Goal: Transaction & Acquisition: Book appointment/travel/reservation

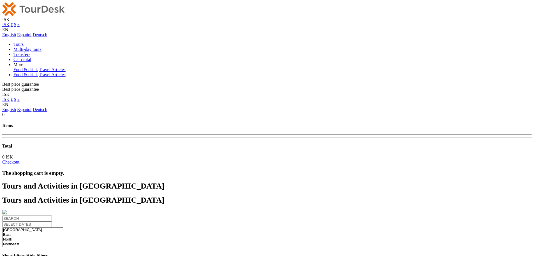
select select
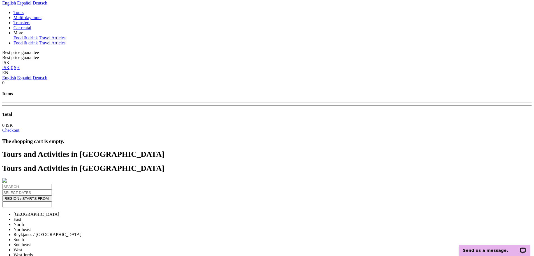
scroll to position [32, 0]
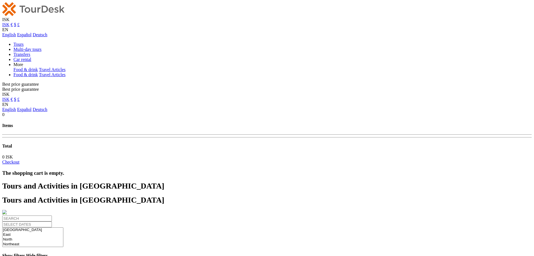
select select
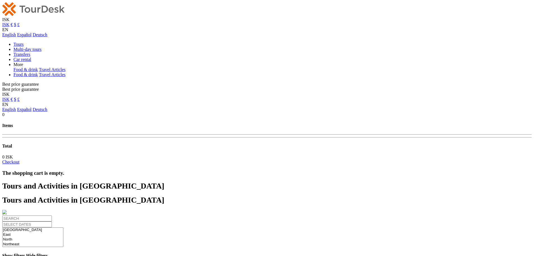
select select
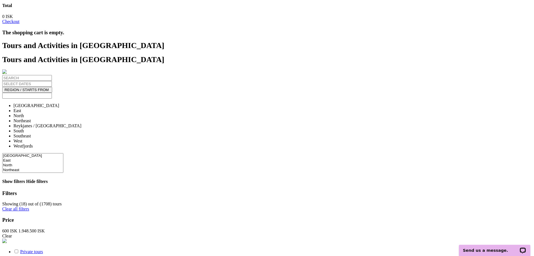
drag, startPoint x: 67, startPoint y: 180, endPoint x: 67, endPoint y: 247, distance: 66.8
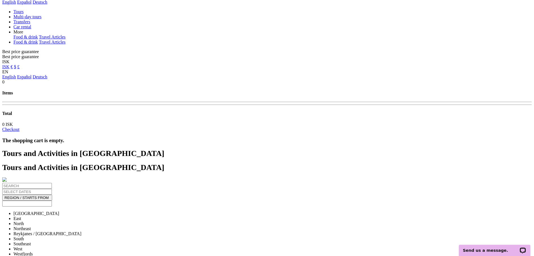
scroll to position [32, 0]
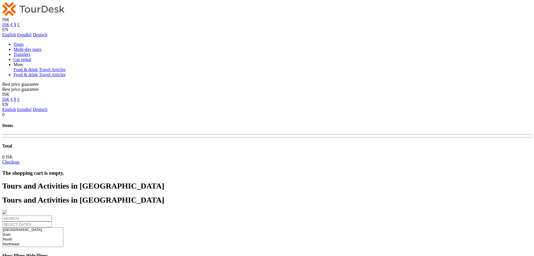
select select
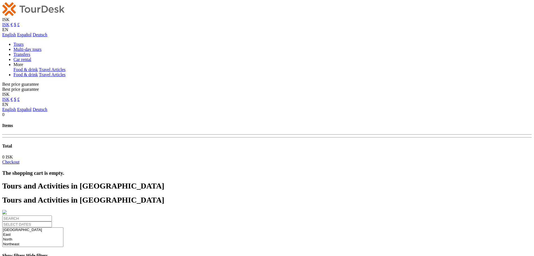
select select
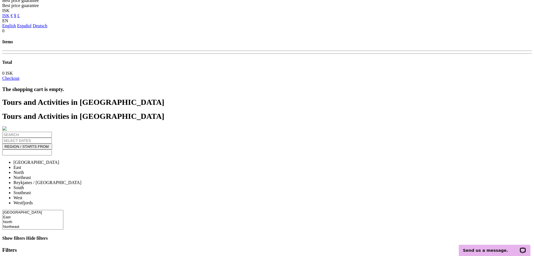
scroll to position [84, 0]
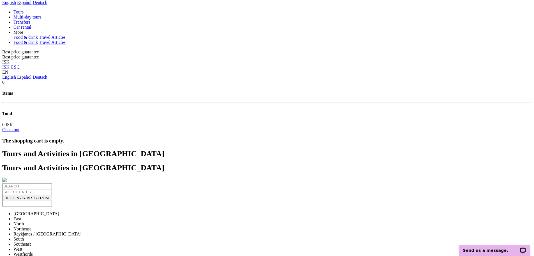
scroll to position [32, 0]
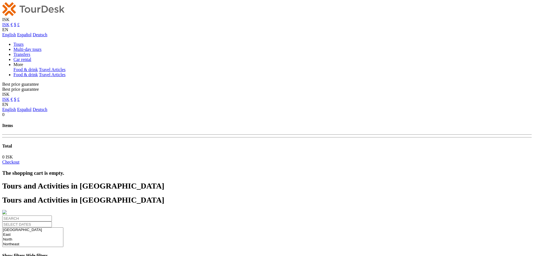
select select
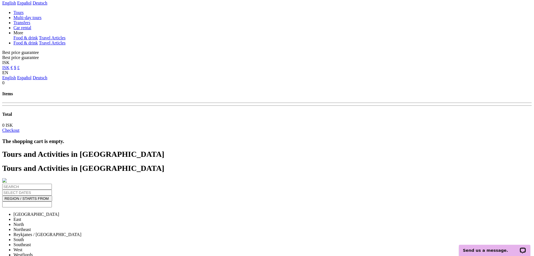
scroll to position [32, 0]
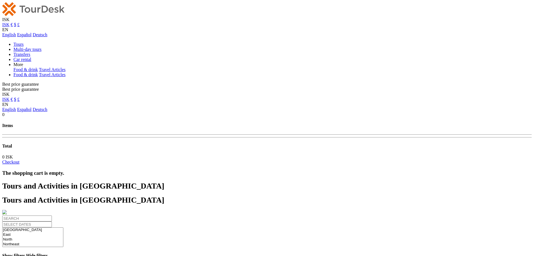
select select
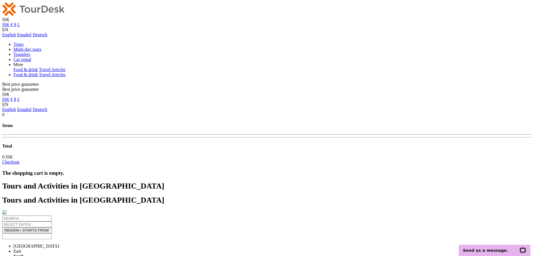
select select
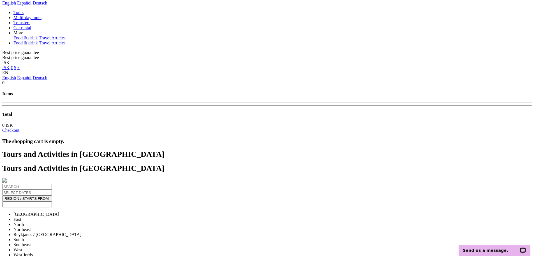
scroll to position [32, 0]
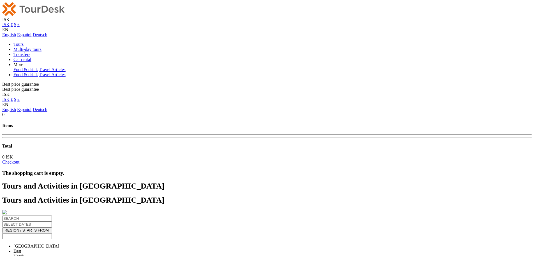
select select
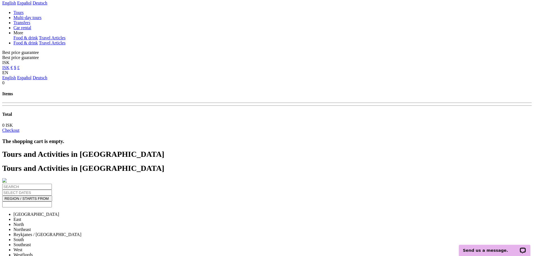
scroll to position [32, 0]
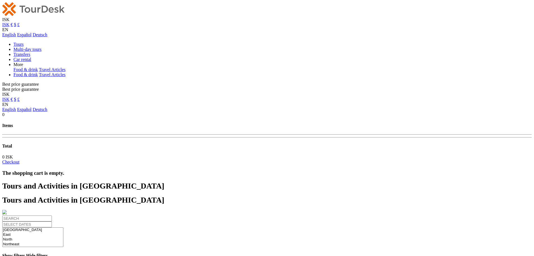
select select
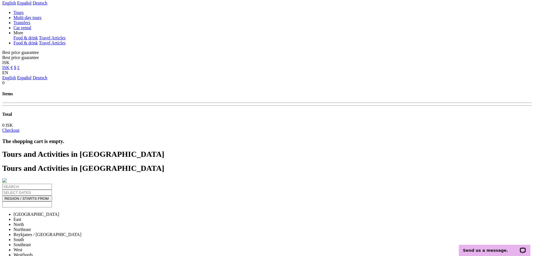
scroll to position [32, 0]
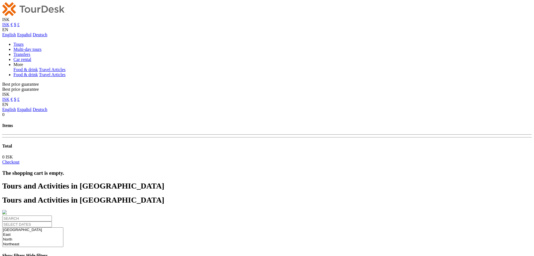
select select
